Goal: Transaction & Acquisition: Download file/media

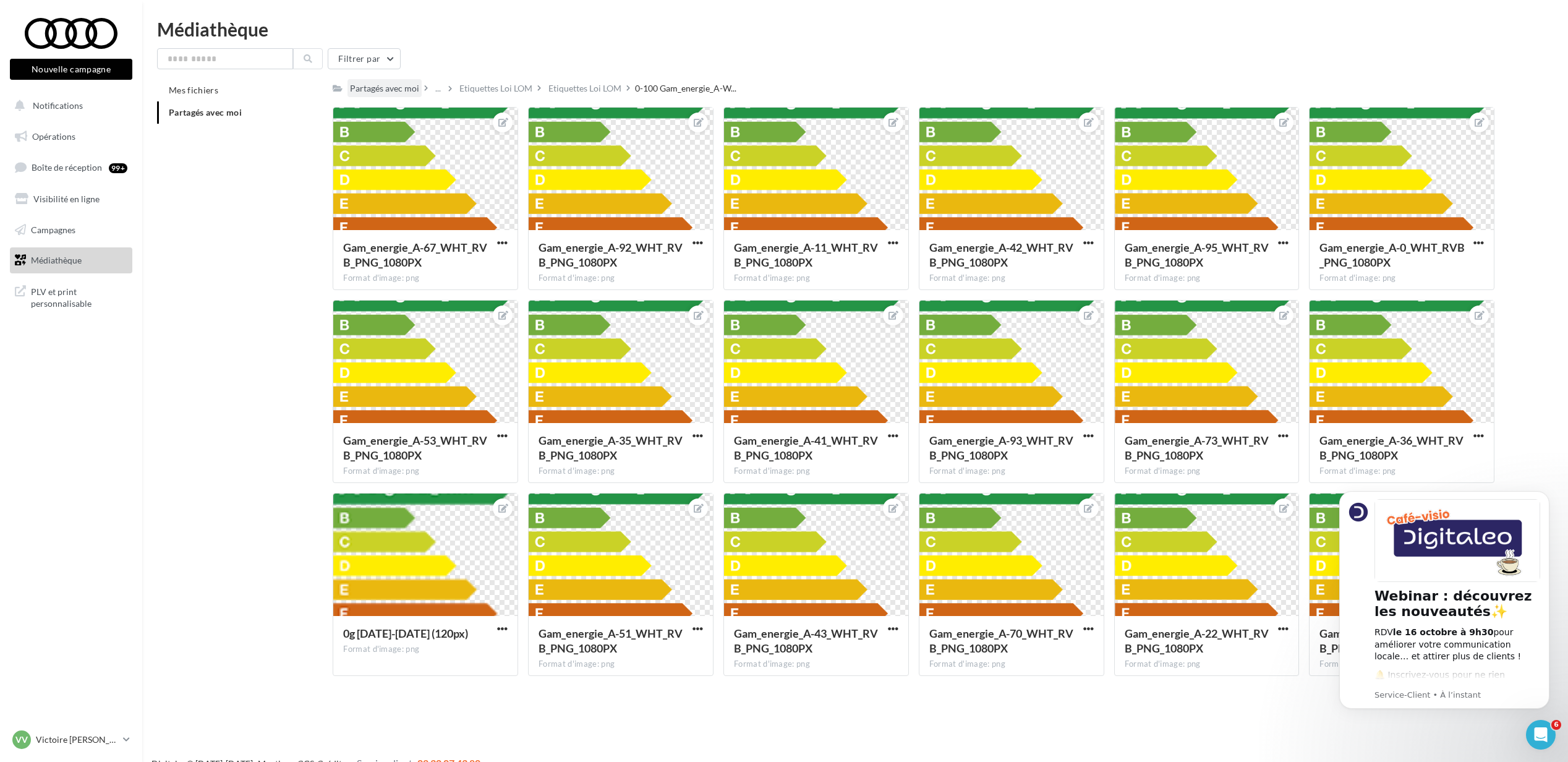
click at [376, 90] on div "Partagés avec moi" at bounding box center [385, 88] width 69 height 12
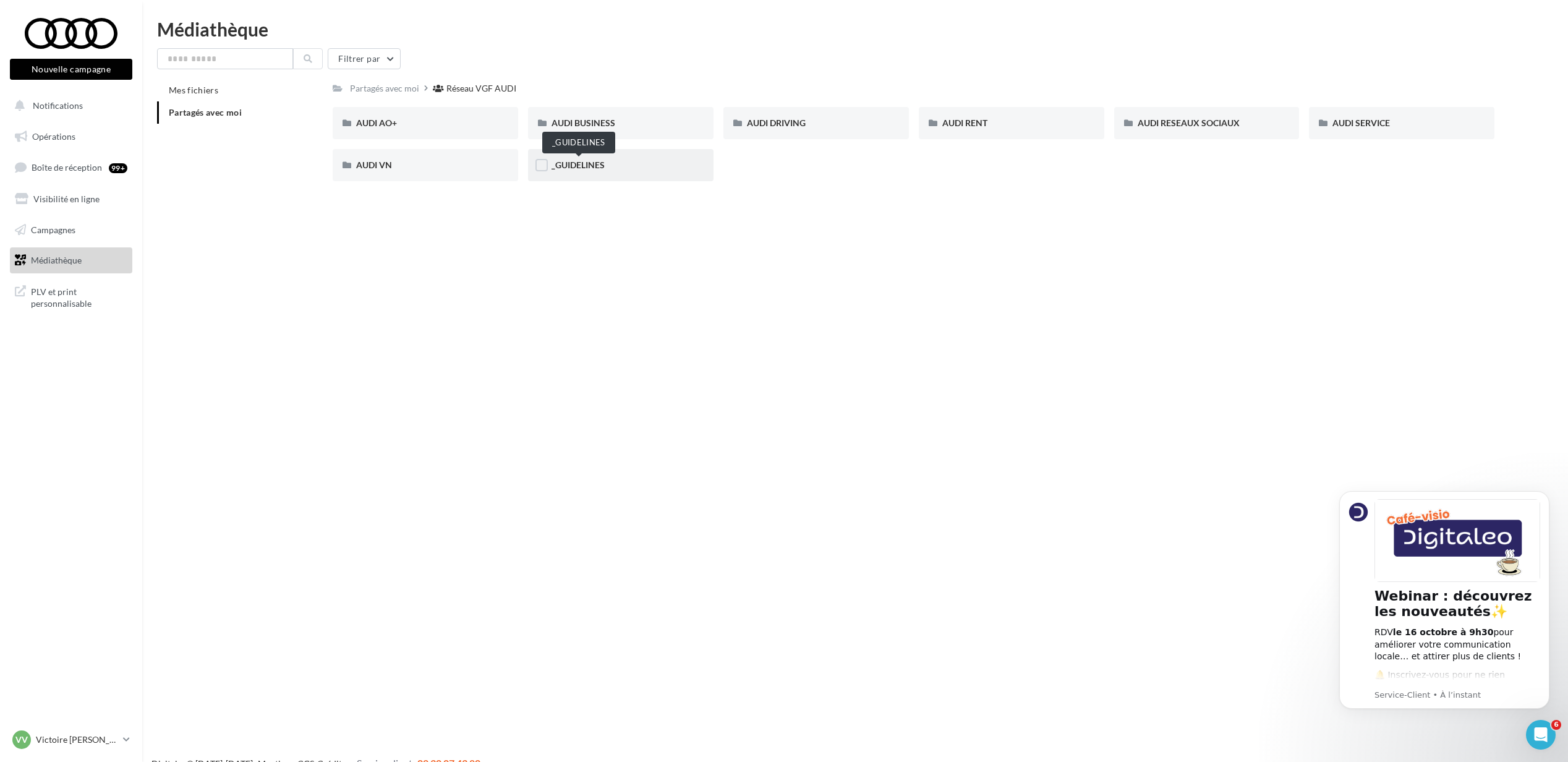
click at [565, 164] on span "_GUIDELINES" at bounding box center [578, 164] width 53 height 11
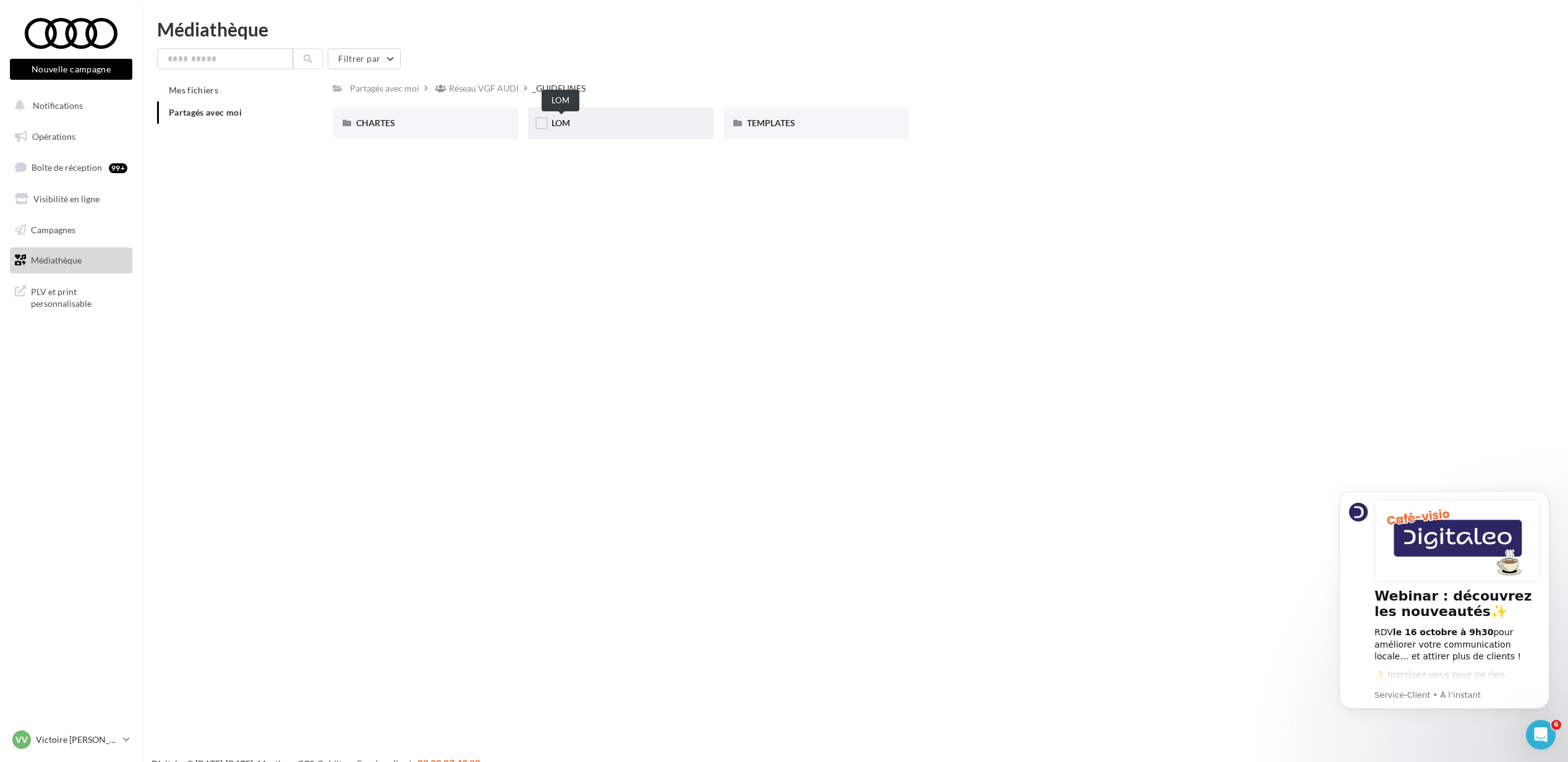
click at [571, 118] on div "LOM" at bounding box center [620, 122] width 139 height 12
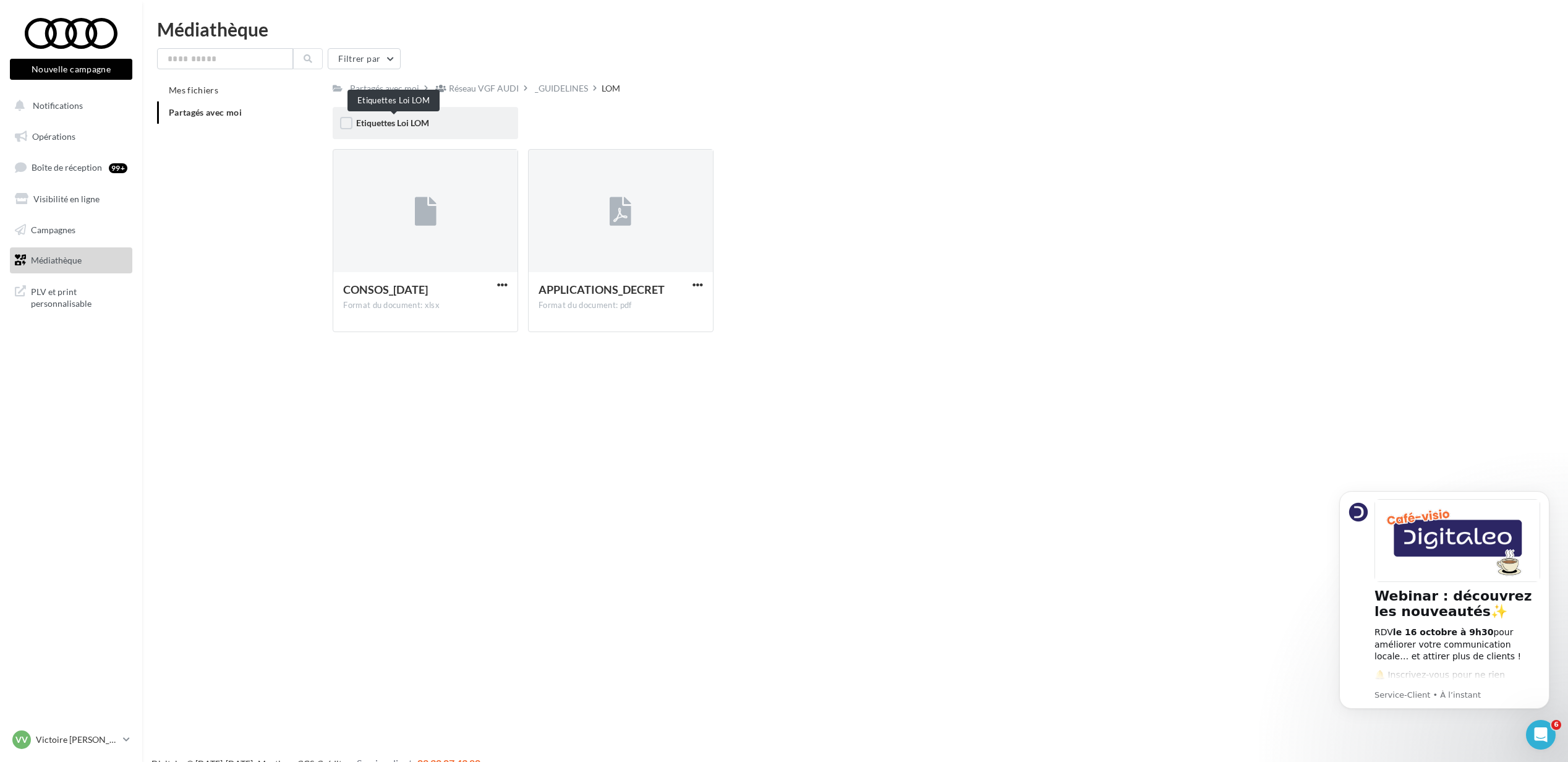
click at [413, 120] on span "Etiquettes Loi LOM" at bounding box center [392, 122] width 73 height 11
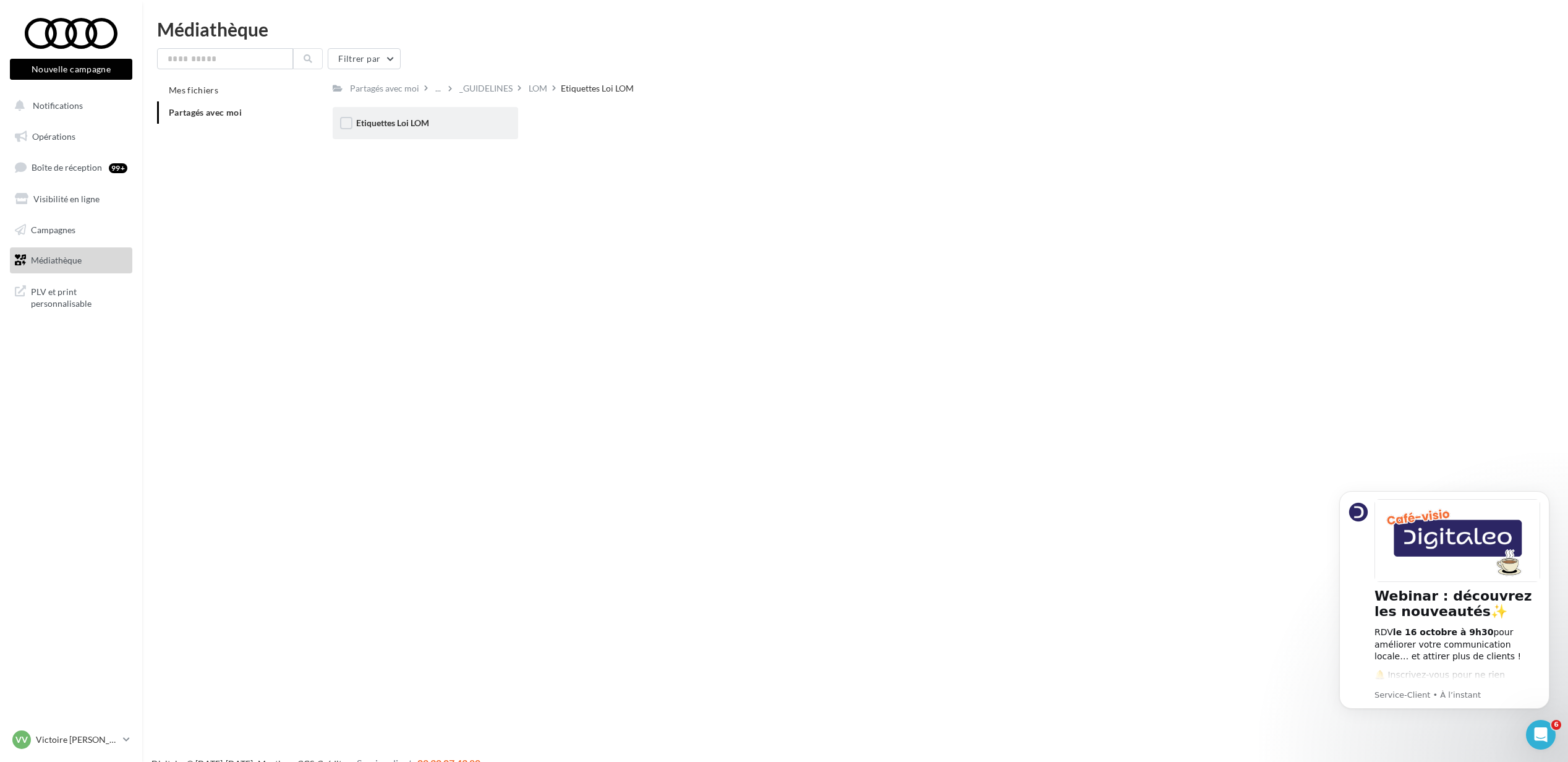
click at [394, 127] on span "Etiquettes Loi LOM" at bounding box center [392, 122] width 73 height 11
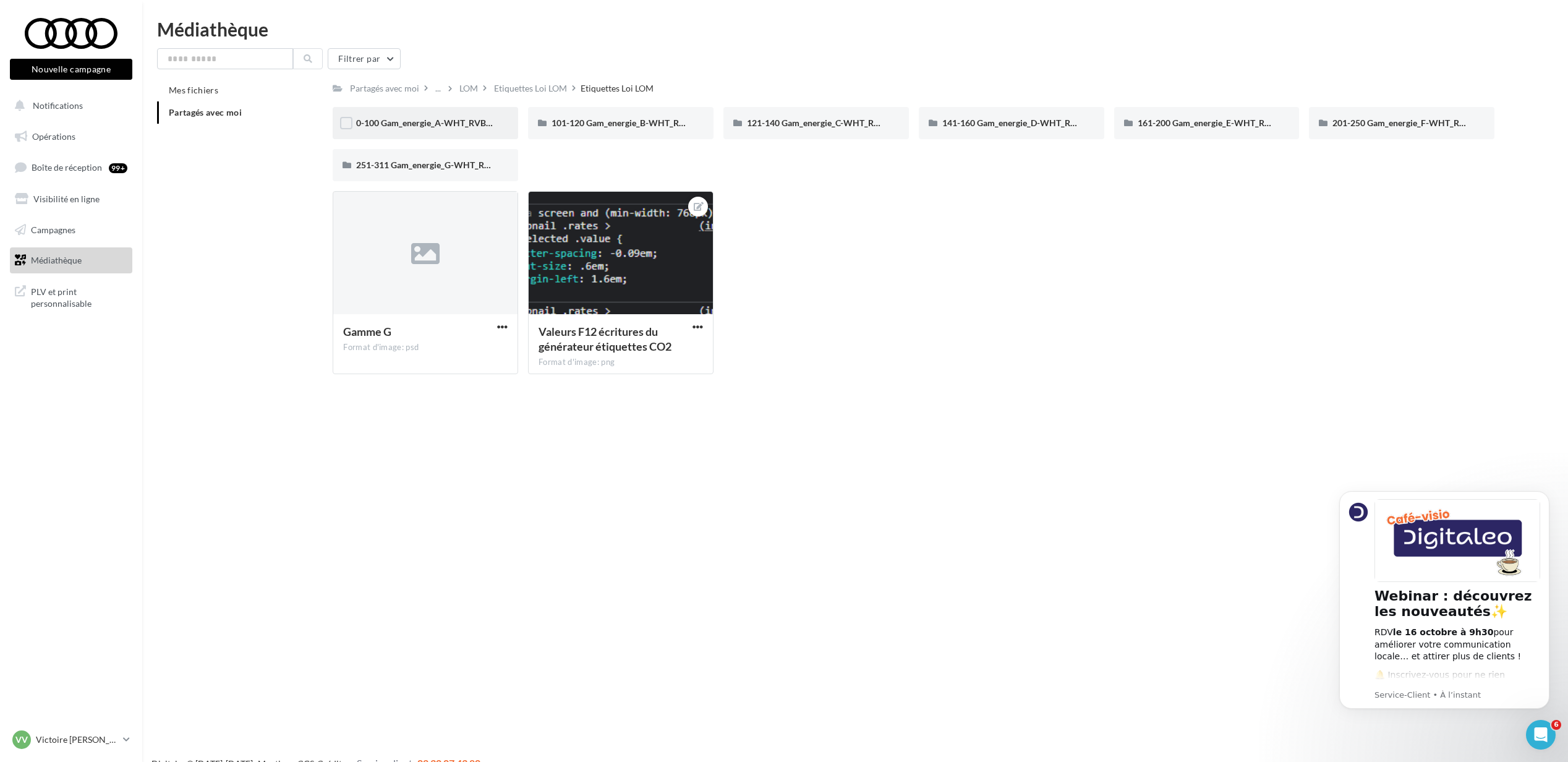
click at [411, 113] on div "0-100 Gam_energie_A-WHT_RVB_PNG_1080PX" at bounding box center [426, 122] width 186 height 32
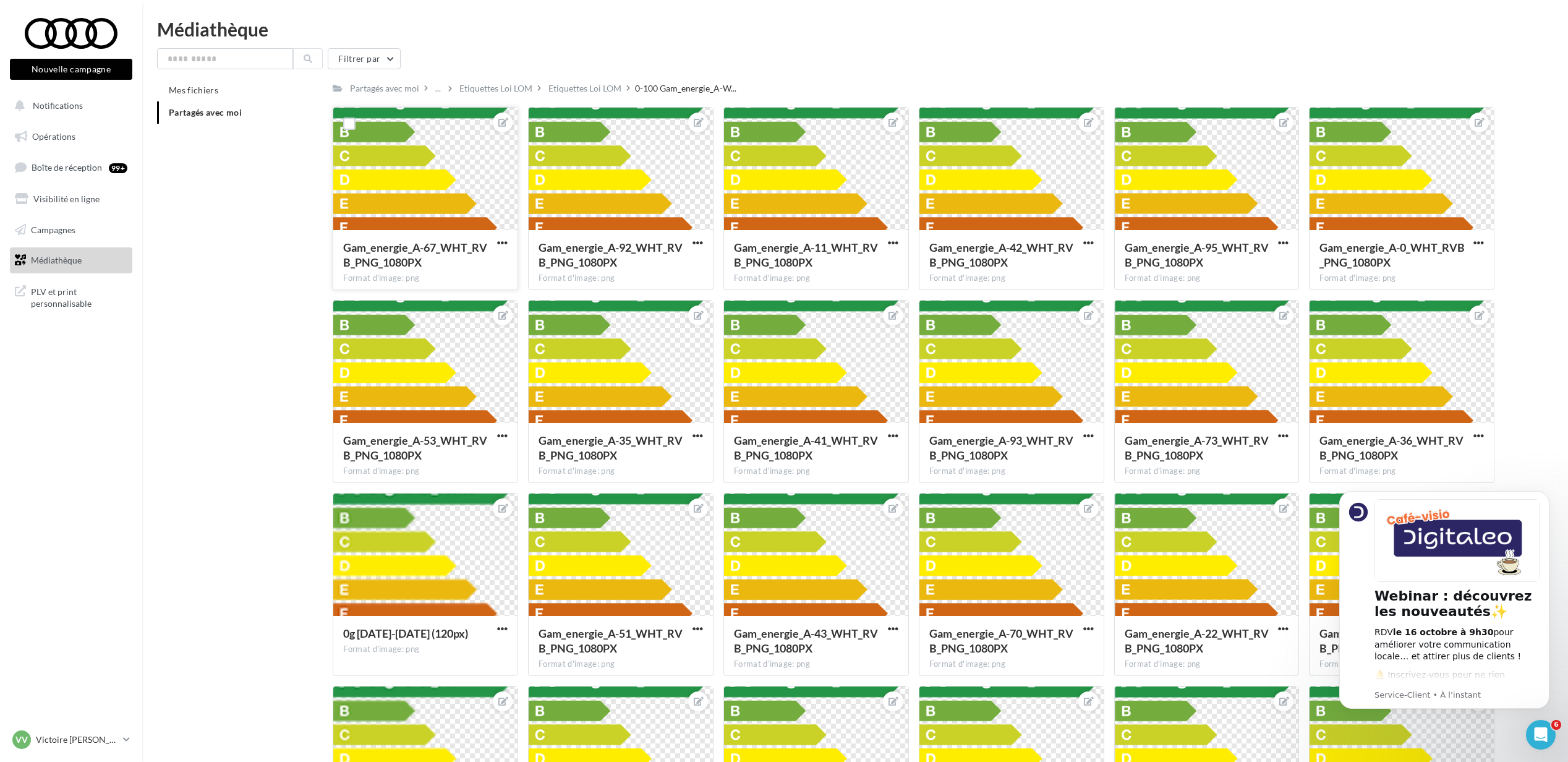
click at [409, 181] on div at bounding box center [426, 169] width 184 height 123
click at [1548, 490] on button "Dismiss notification" at bounding box center [1546, 495] width 16 height 16
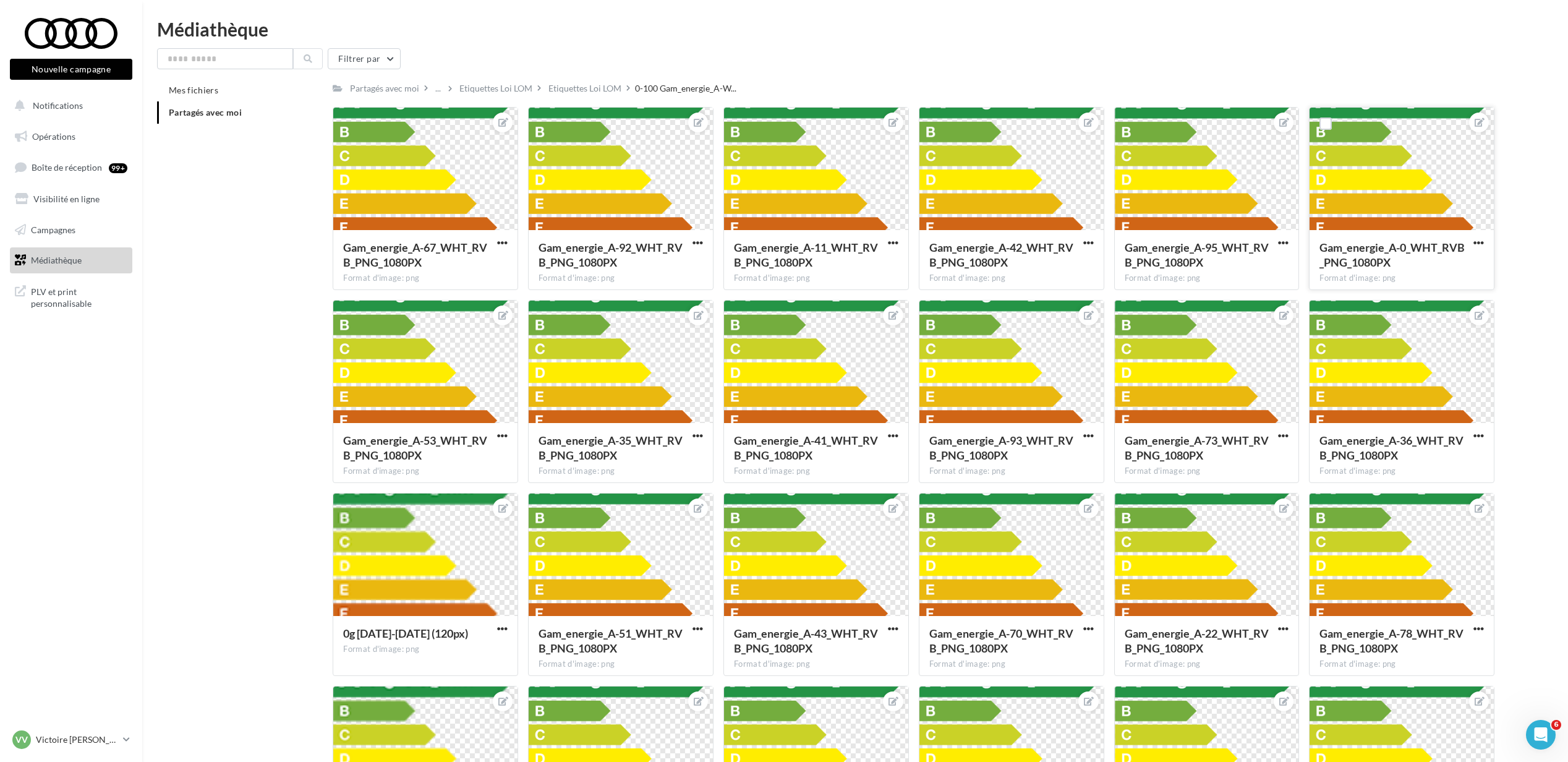
click at [1386, 243] on span "Gam_energie_A-0_WHT_RVB_PNG_1080PX" at bounding box center [1392, 255] width 145 height 29
click at [1338, 208] on div at bounding box center [1402, 169] width 184 height 123
click at [1453, 226] on div at bounding box center [1402, 169] width 184 height 123
click at [1477, 243] on span "button" at bounding box center [1478, 242] width 11 height 11
click at [1420, 301] on button "Télécharger" at bounding box center [1421, 299] width 131 height 32
